Goal: Complete application form

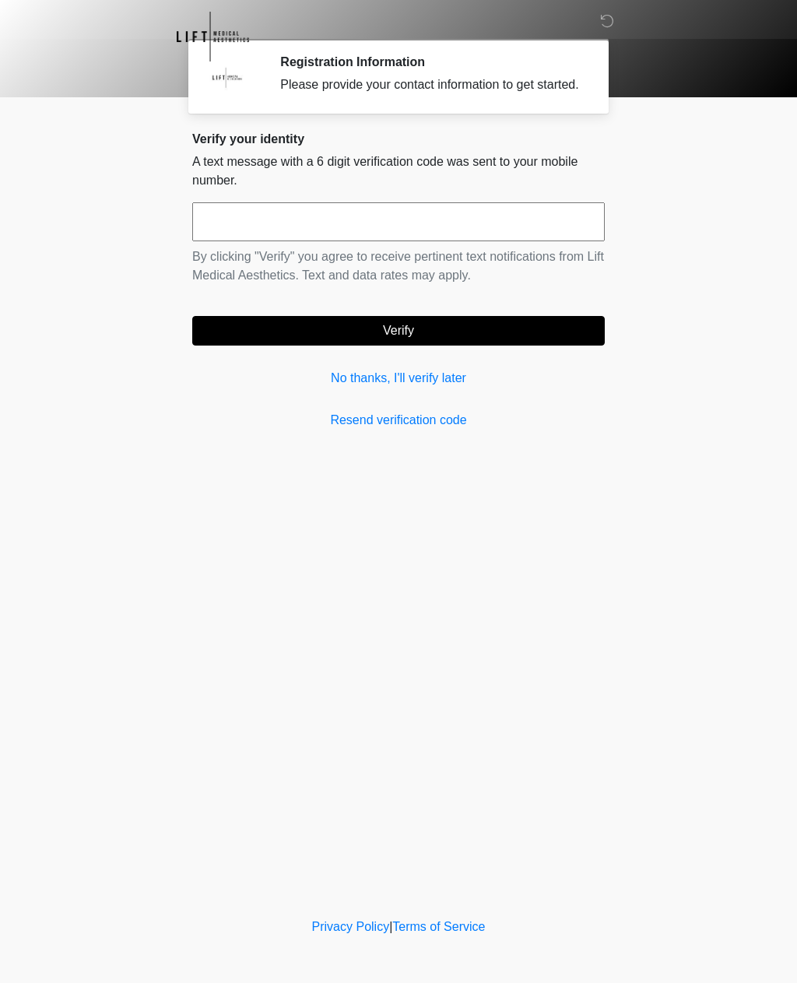
click at [494, 225] on input "text" at bounding box center [398, 221] width 413 height 39
type input "******"
click at [545, 363] on div "Verify your identity A text message with a 6 digit verification code was sent t…" at bounding box center [398, 281] width 413 height 298
click at [557, 336] on button "Verify" at bounding box center [398, 331] width 413 height 30
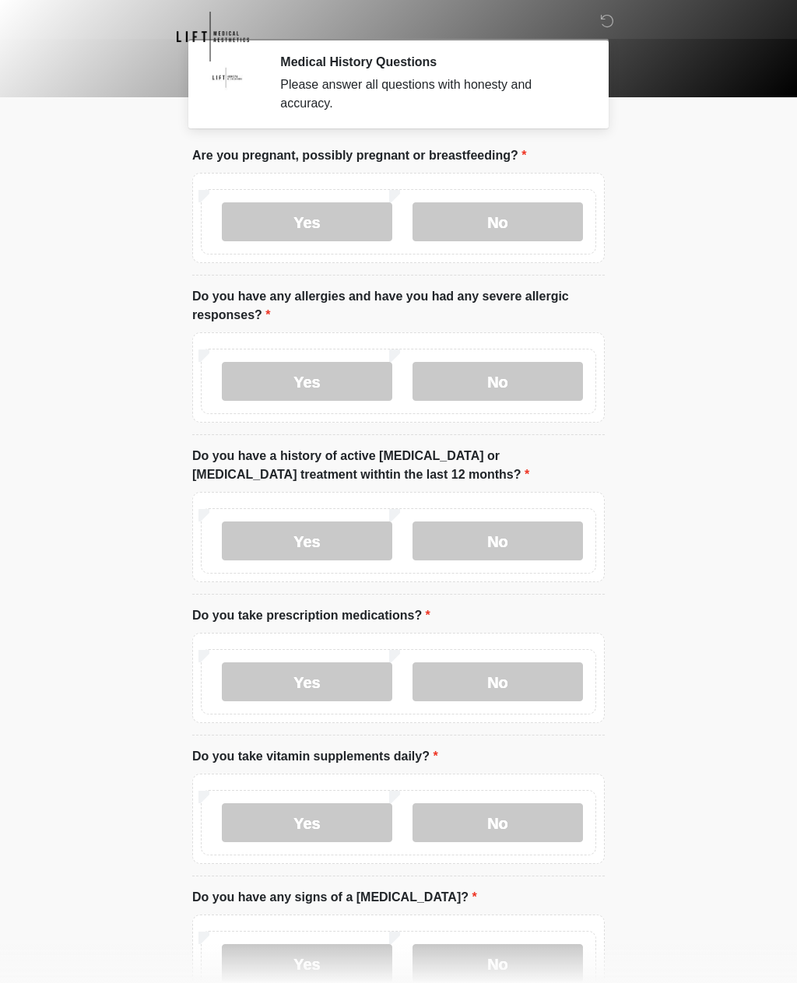
click at [534, 219] on label "No" at bounding box center [498, 221] width 171 height 39
click at [524, 384] on label "No" at bounding box center [498, 381] width 171 height 39
click at [519, 541] on label "No" at bounding box center [498, 541] width 171 height 39
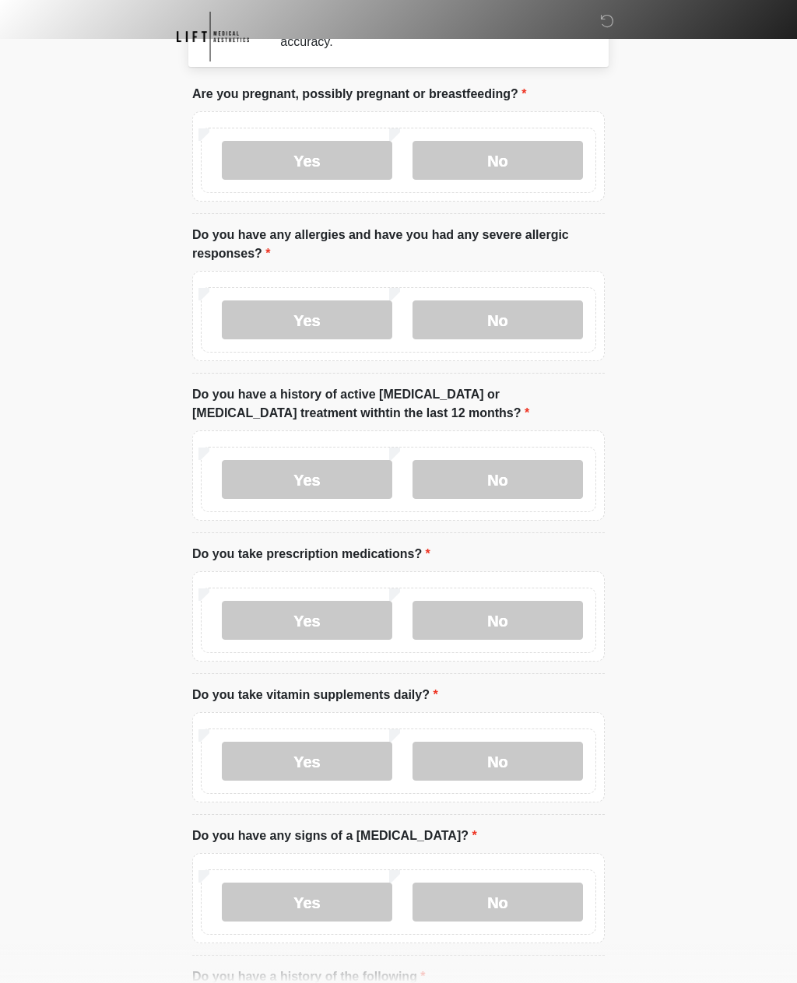
scroll to position [69, 0]
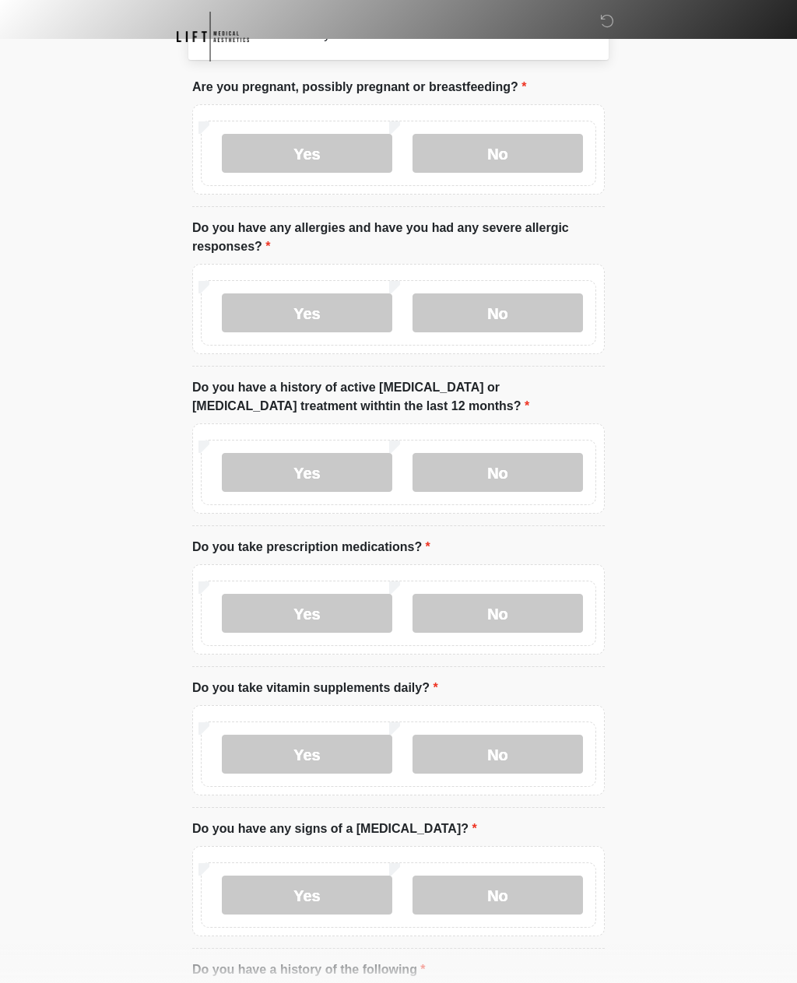
click at [351, 617] on label "Yes" at bounding box center [307, 613] width 171 height 39
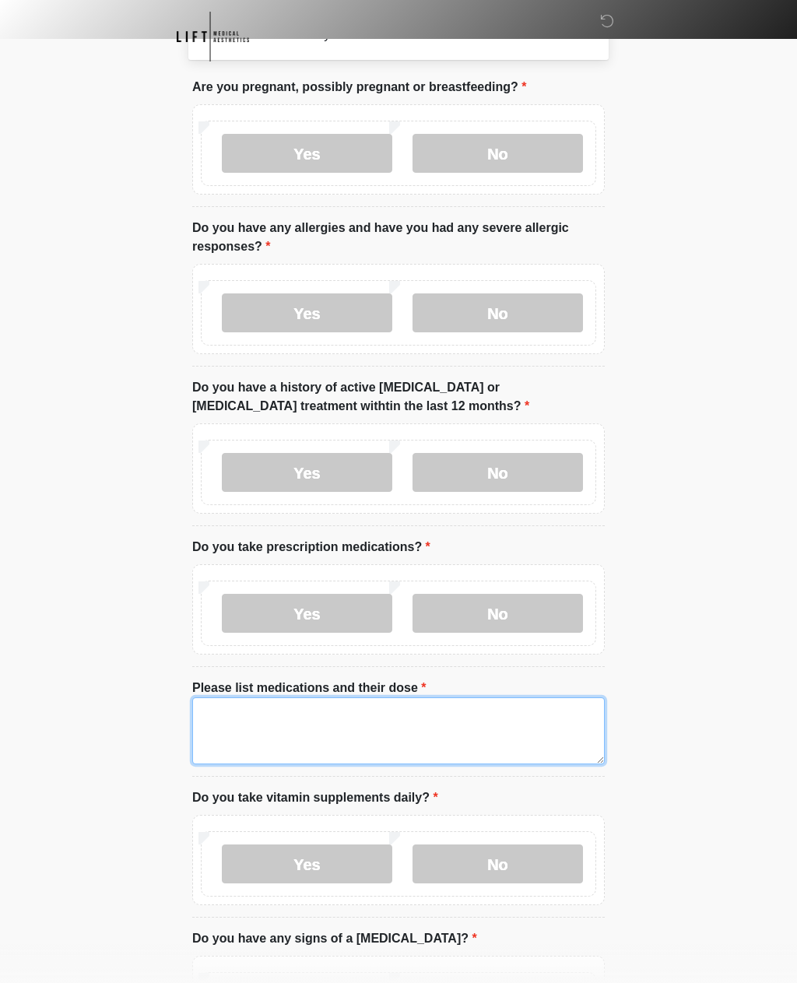
click at [336, 730] on textarea "Please list medications and their dose" at bounding box center [398, 731] width 413 height 67
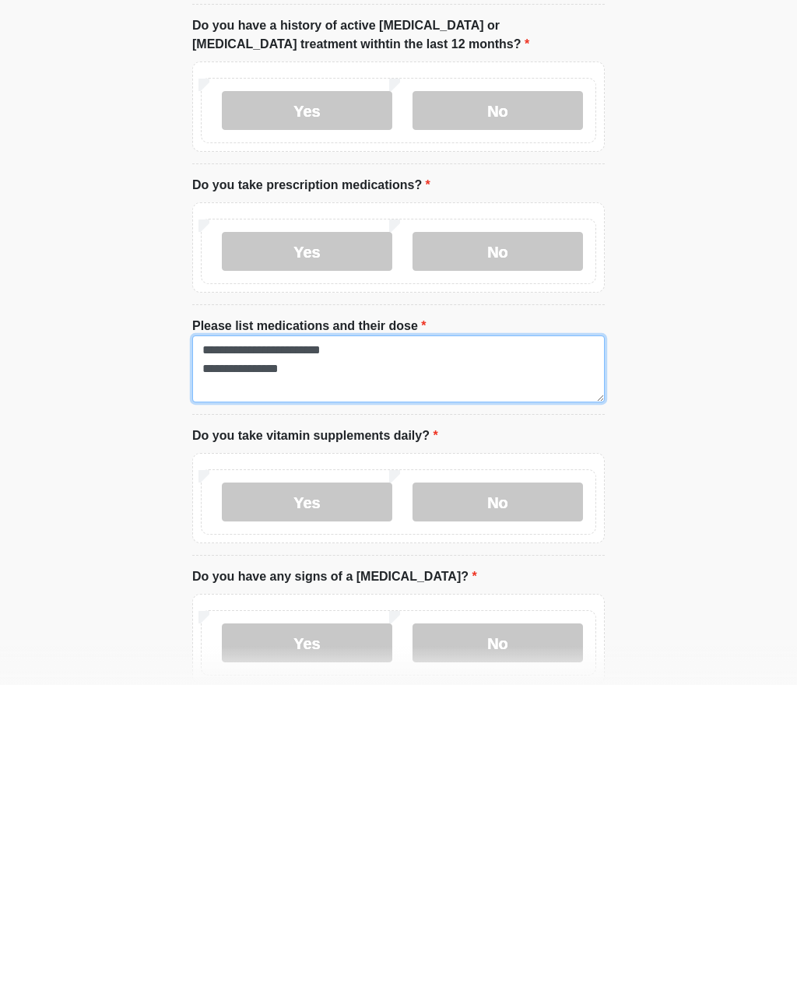
type textarea "**********"
click at [514, 781] on label "No" at bounding box center [498, 800] width 171 height 39
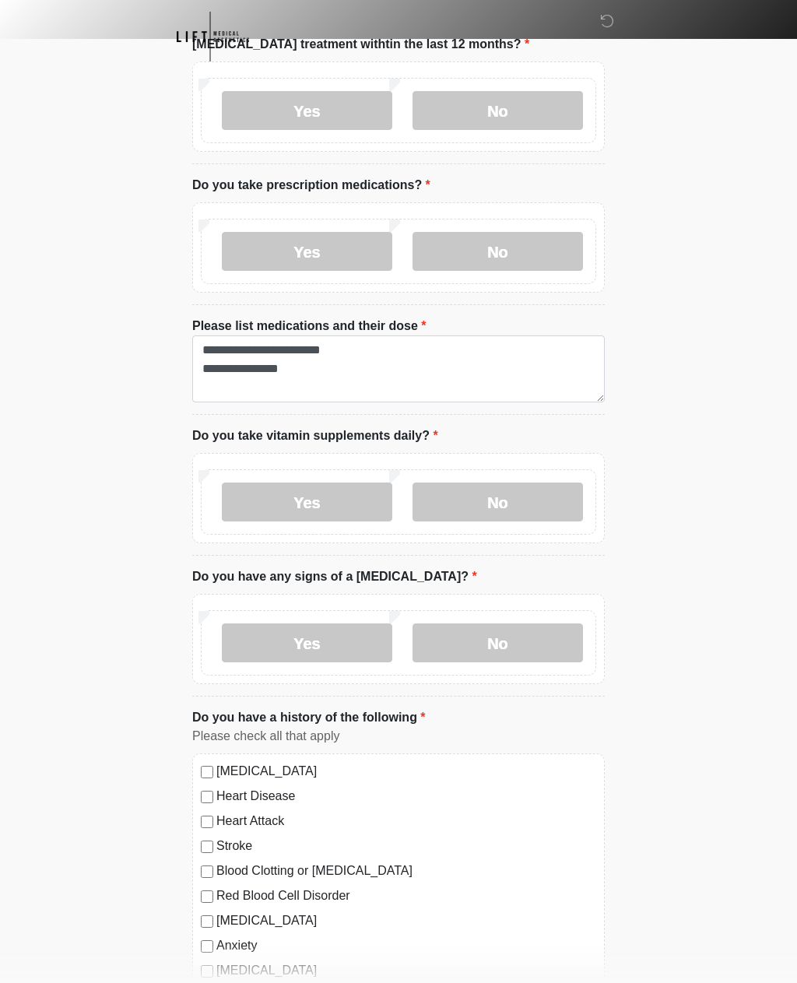
click at [516, 645] on label "No" at bounding box center [498, 643] width 171 height 39
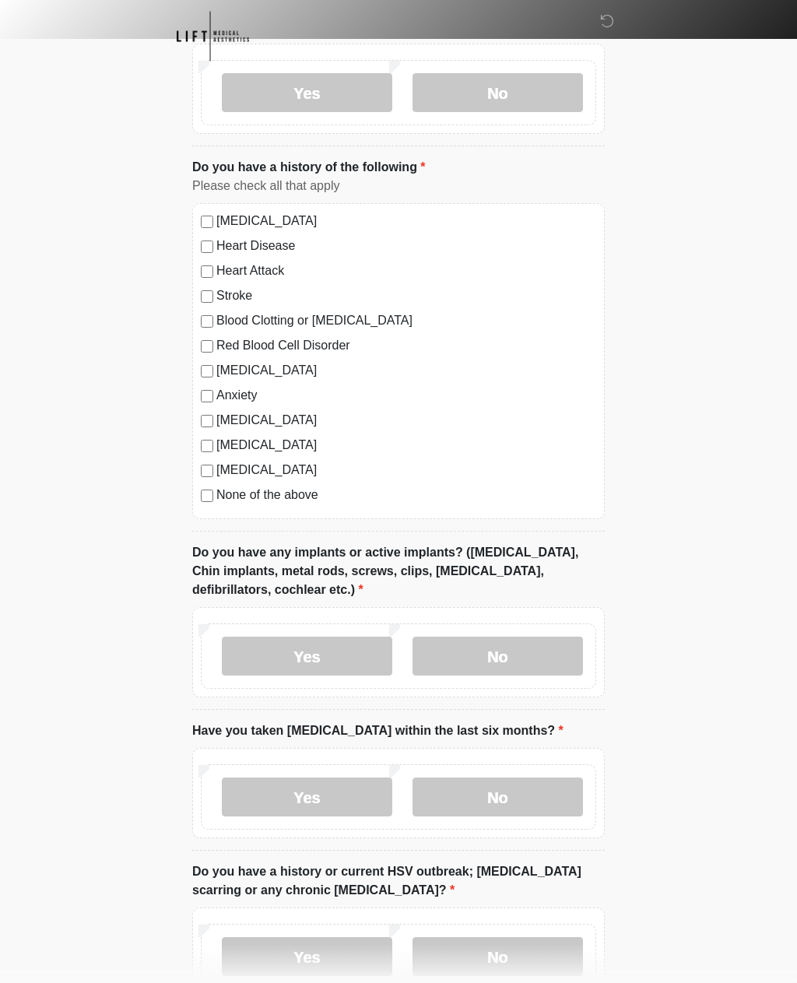
scroll to position [982, 0]
click at [526, 658] on label "No" at bounding box center [498, 655] width 171 height 39
click at [524, 793] on label "No" at bounding box center [498, 796] width 171 height 39
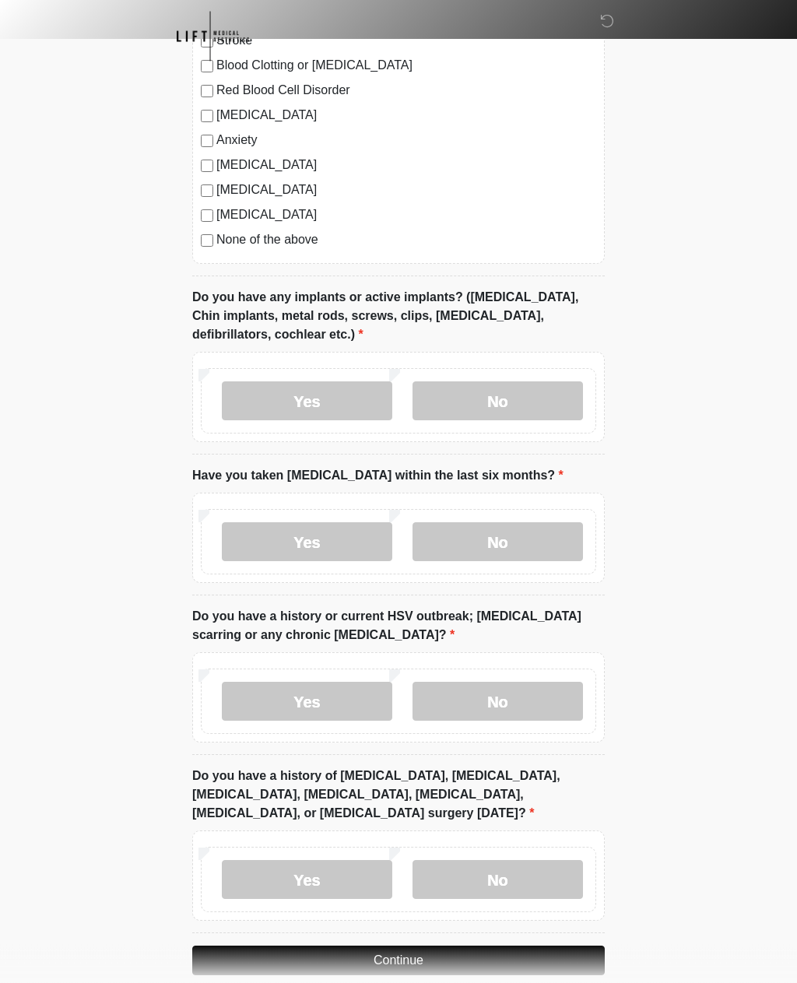
scroll to position [1258, 0]
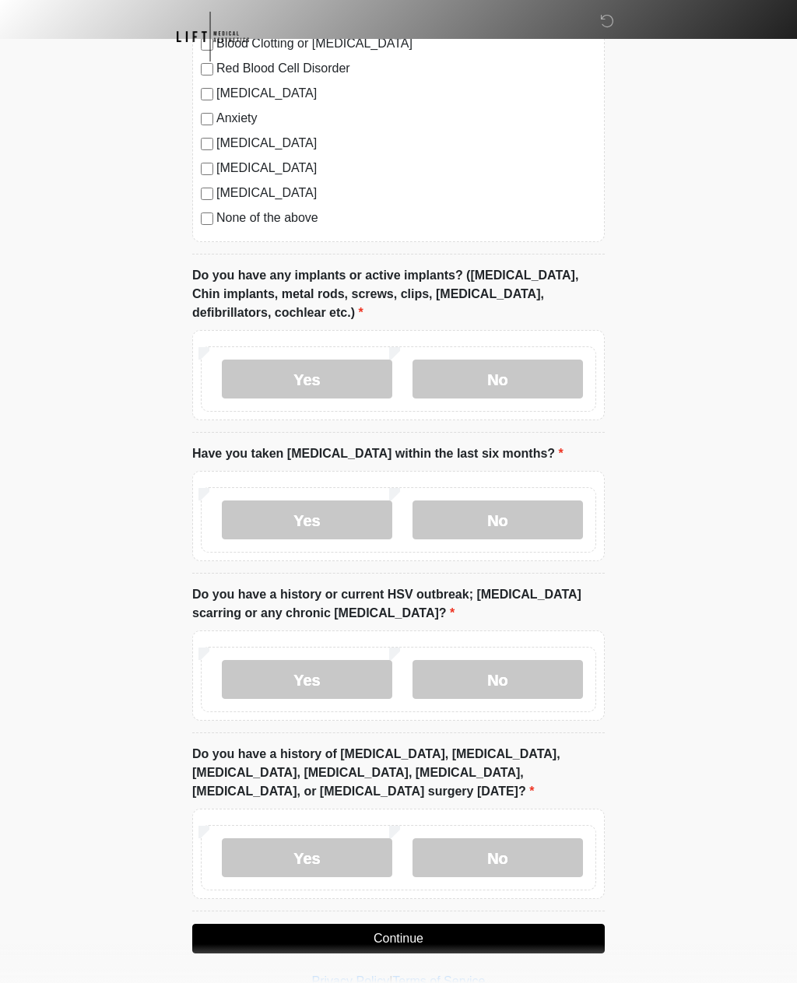
click at [544, 682] on label "No" at bounding box center [498, 679] width 171 height 39
click at [550, 850] on label "No" at bounding box center [498, 858] width 171 height 39
click at [547, 941] on button "Continue" at bounding box center [398, 939] width 413 height 30
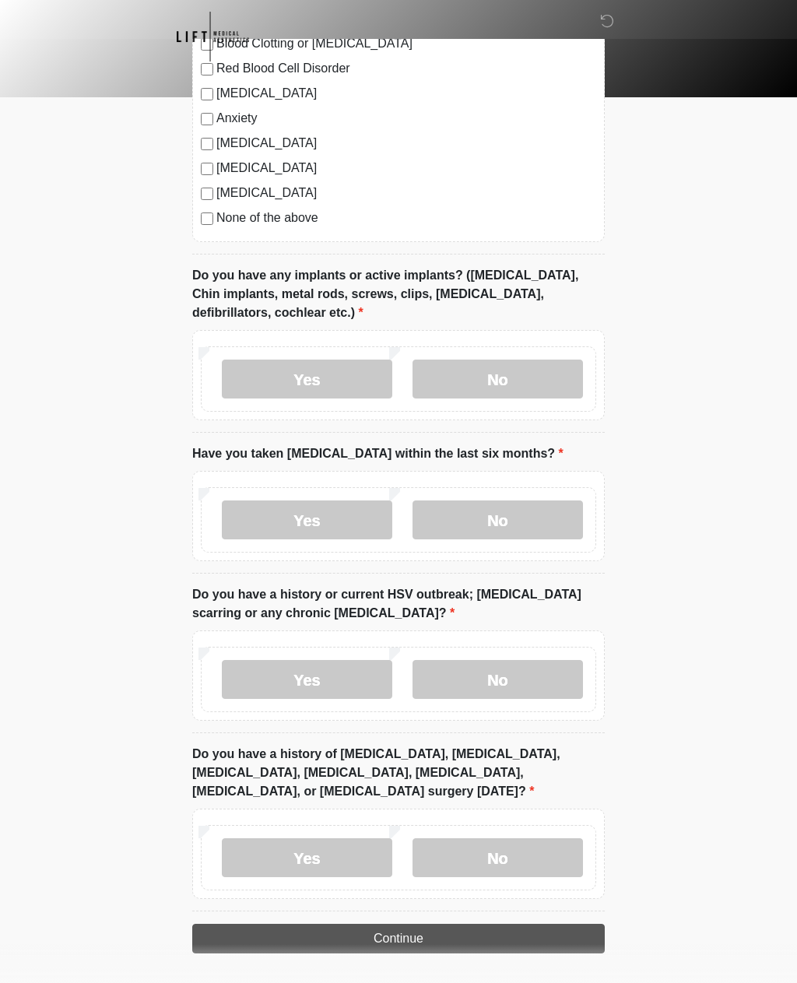
scroll to position [506, 0]
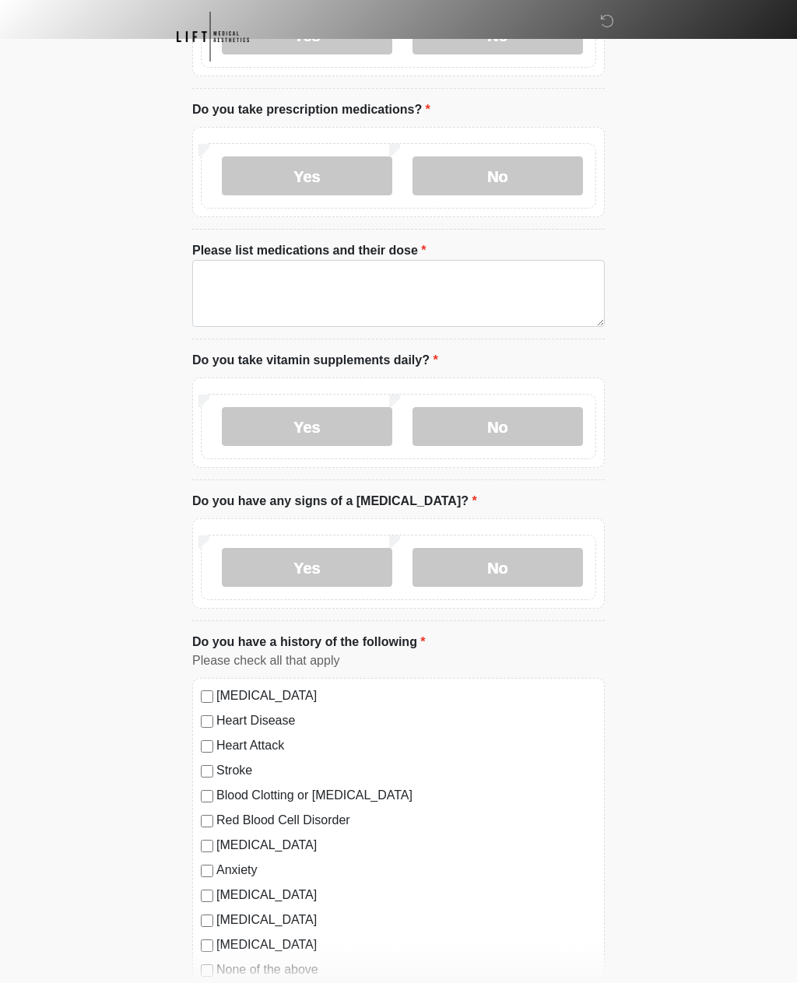
click at [552, 609] on div "Yes No" at bounding box center [398, 564] width 413 height 90
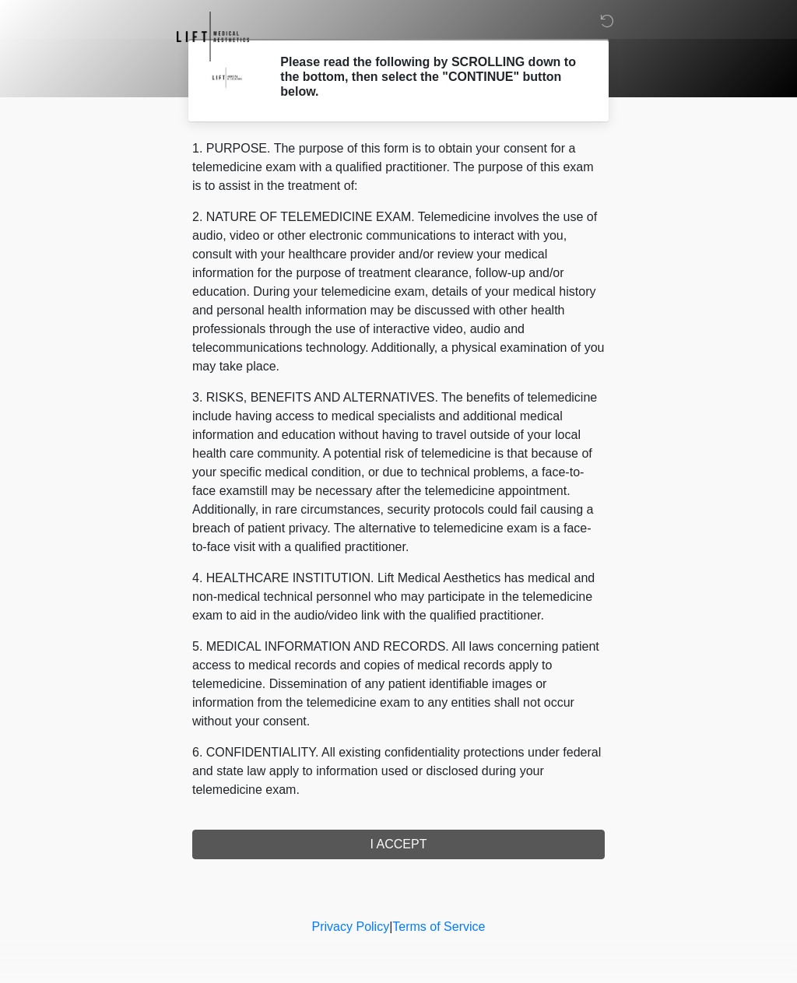
click at [90, 166] on body "‎ ‎ ‎ Please read the following by SCROLLING down to the bottom, then select th…" at bounding box center [398, 491] width 797 height 983
click at [86, 823] on body "‎ ‎ ‎ Please read the following by SCROLLING down to the bottom, then select th…" at bounding box center [398, 491] width 797 height 983
click at [234, 846] on div "1. PURPOSE. The purpose of this form is to obtain your consent for a telemedici…" at bounding box center [398, 499] width 413 height 720
click at [523, 848] on div "1. PURPOSE. The purpose of this form is to obtain your consent for a telemedici…" at bounding box center [398, 499] width 413 height 720
click at [291, 79] on h2 "Please read the following by SCROLLING down to the bottom, then select the "CON…" at bounding box center [430, 76] width 301 height 45
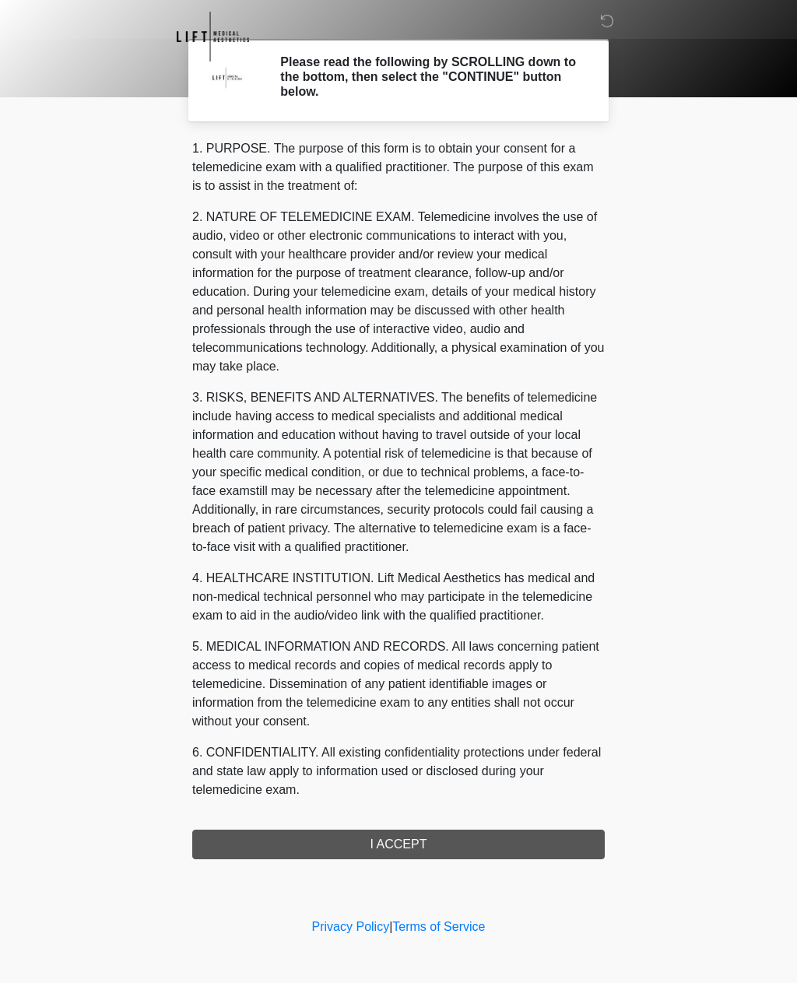
click at [400, 846] on div "1. PURPOSE. The purpose of this form is to obtain your consent for a telemedici…" at bounding box center [398, 499] width 413 height 720
click at [487, 846] on div "1. PURPOSE. The purpose of this form is to obtain your consent for a telemedici…" at bounding box center [398, 499] width 413 height 720
click at [719, 269] on body "‎ ‎ ‎ Please read the following by SCROLLING down to the bottom, then select th…" at bounding box center [398, 491] width 797 height 983
click at [610, 25] on icon at bounding box center [607, 21] width 14 height 14
click at [125, 308] on body "‎ ‎ ‎ Please read the following by SCROLLING down to the bottom, then select th…" at bounding box center [398, 491] width 797 height 983
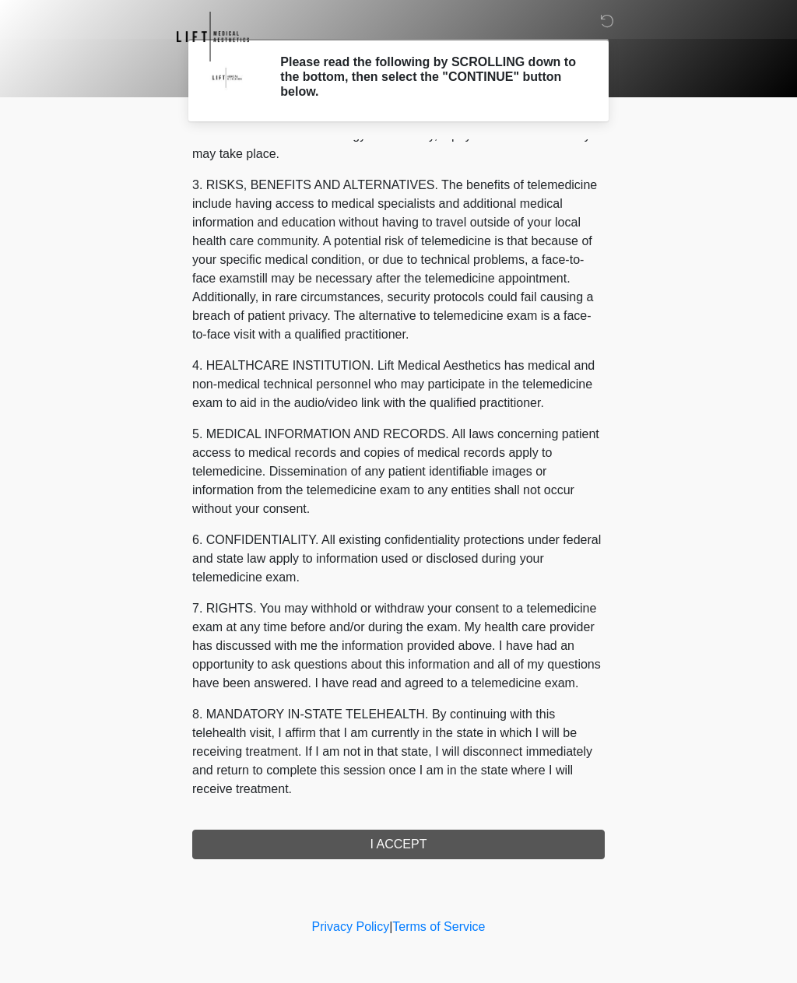
scroll to position [231, 0]
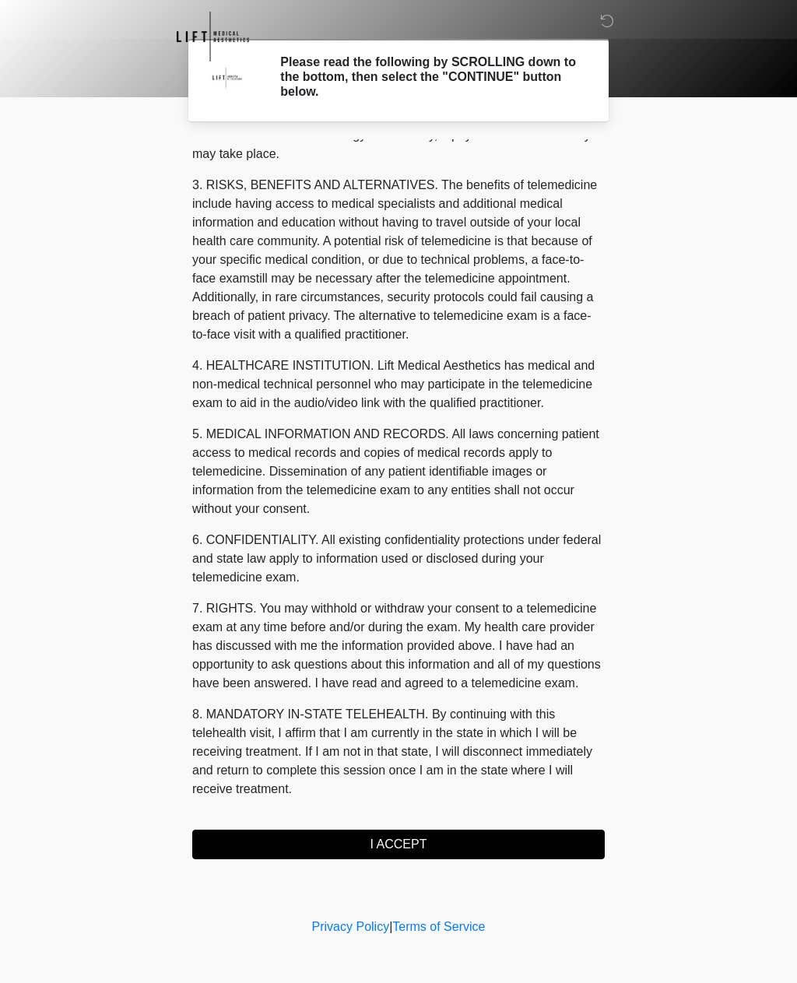
click at [438, 835] on button "I ACCEPT" at bounding box center [398, 845] width 413 height 30
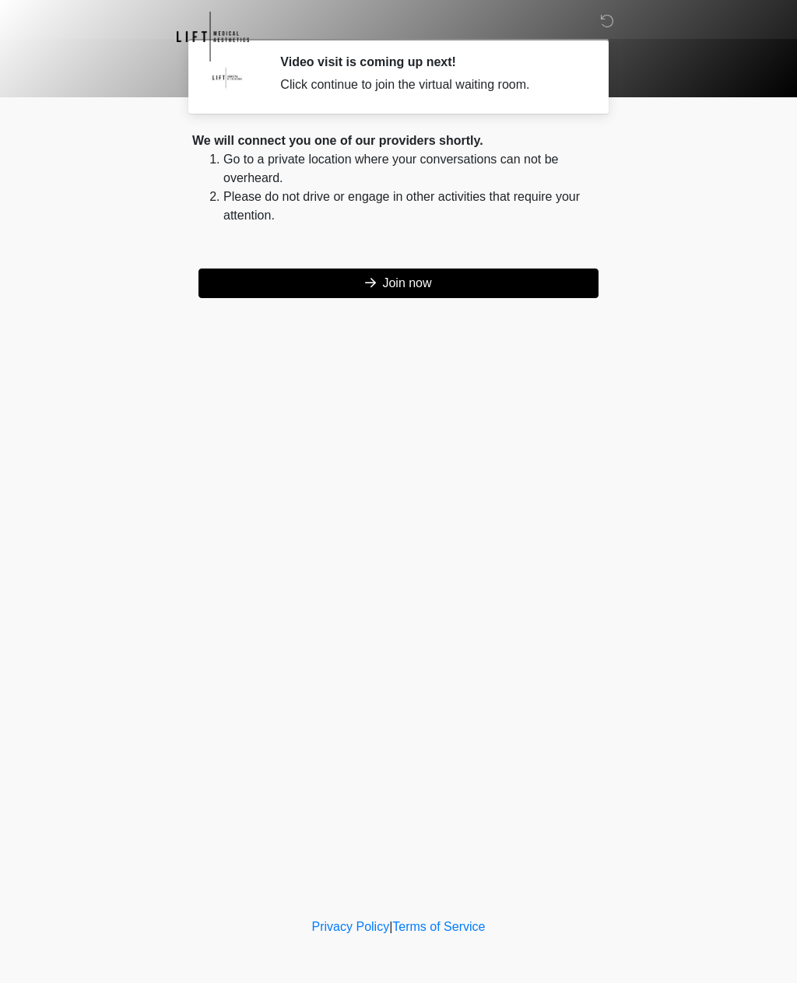
click at [482, 290] on button "Join now" at bounding box center [399, 284] width 400 height 30
